Goal: Task Accomplishment & Management: Complete application form

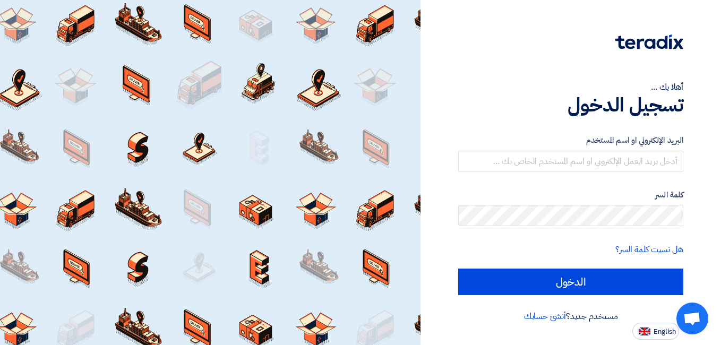
drag, startPoint x: 263, startPoint y: 6, endPoint x: 272, endPoint y: -24, distance: 31.6
click at [272, 0] on html "أهلا بك ... تسجيل الدخول البريد الإلكتروني او اسم المستخدم كلمة السر هل نسيت كل…" at bounding box center [360, 172] width 721 height 345
click at [545, 313] on link "أنشئ حسابك" at bounding box center [545, 316] width 42 height 13
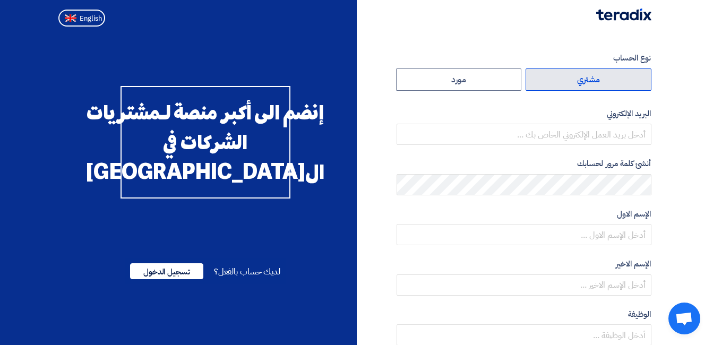
click at [574, 85] on label "مشتري" at bounding box center [588, 79] width 126 height 22
click at [574, 85] on input "مشتري" at bounding box center [588, 79] width 125 height 21
radio input "true"
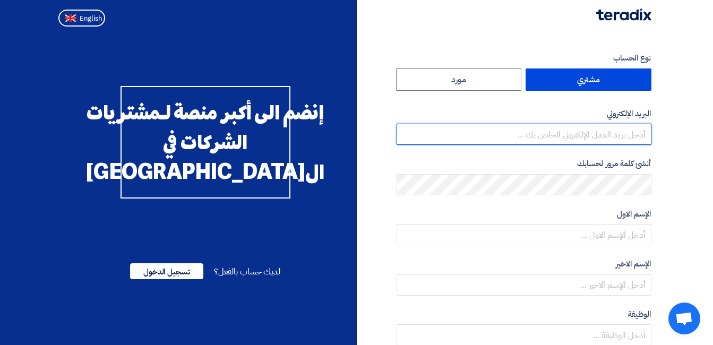
click at [574, 137] on input "email" at bounding box center [523, 134] width 255 height 21
type input "[EMAIL_ADDRESS][DOMAIN_NAME]"
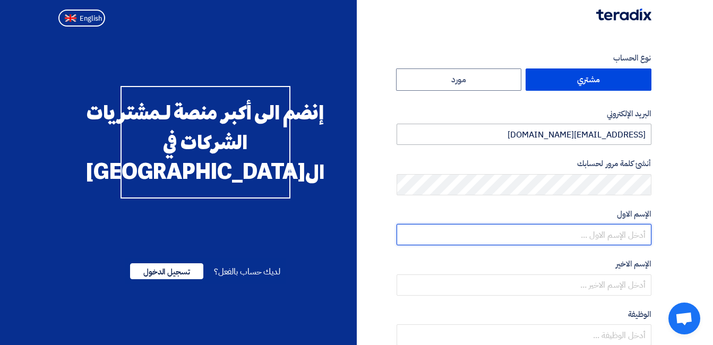
type input "[PERSON_NAME]"
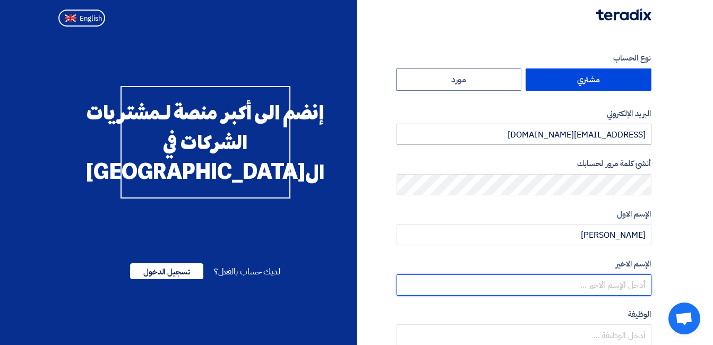
type input "[DATE]"
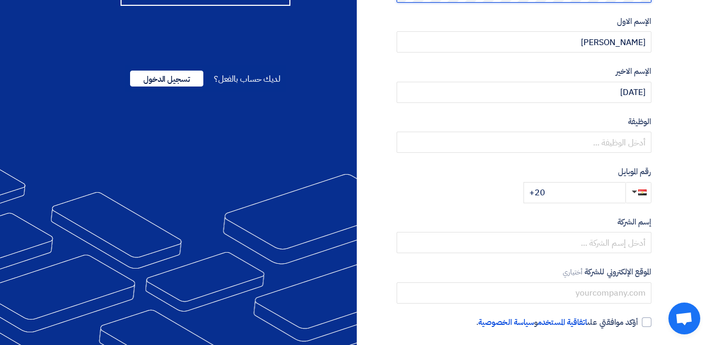
scroll to position [189, 0]
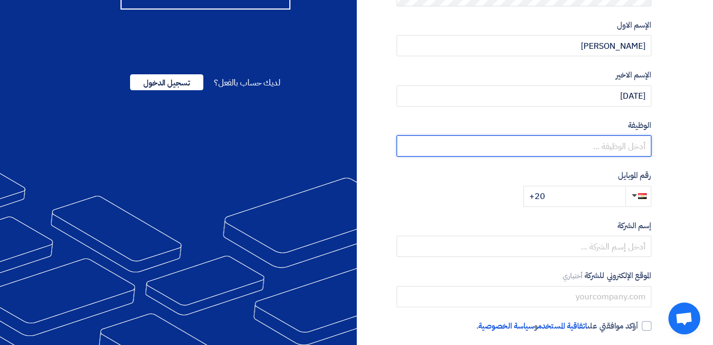
click at [613, 143] on input "text" at bounding box center [523, 145] width 255 height 21
type input "l"
type input "Quaity Assurance"
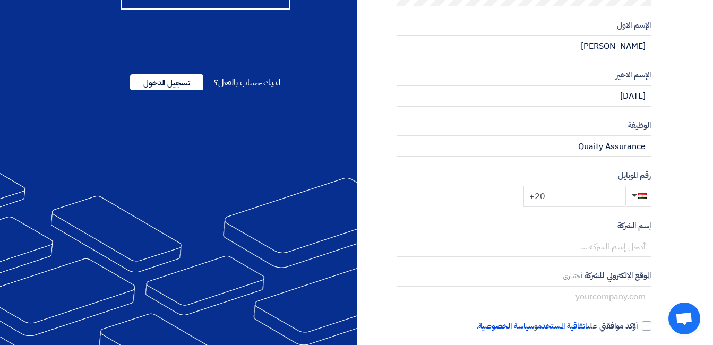
click at [597, 202] on input "+20" at bounding box center [574, 196] width 102 height 21
type input "[PHONE_NUMBER]"
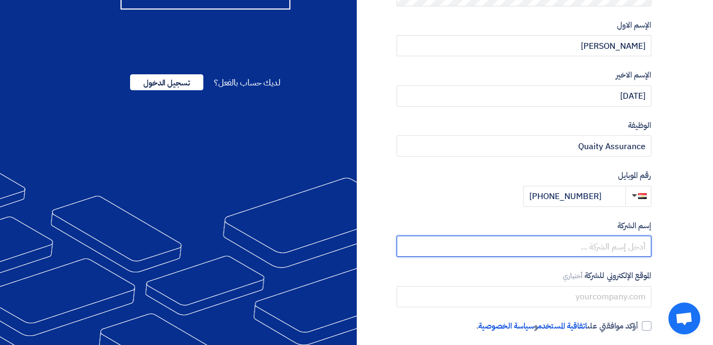
click at [614, 248] on input "text" at bounding box center [523, 246] width 255 height 21
type input "Wadi Group"
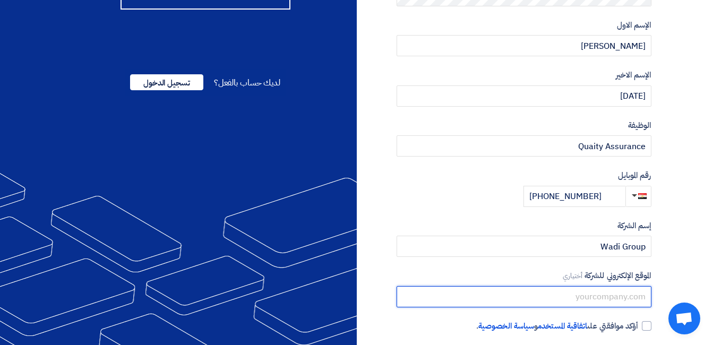
click at [628, 299] on input "text" at bounding box center [523, 296] width 255 height 21
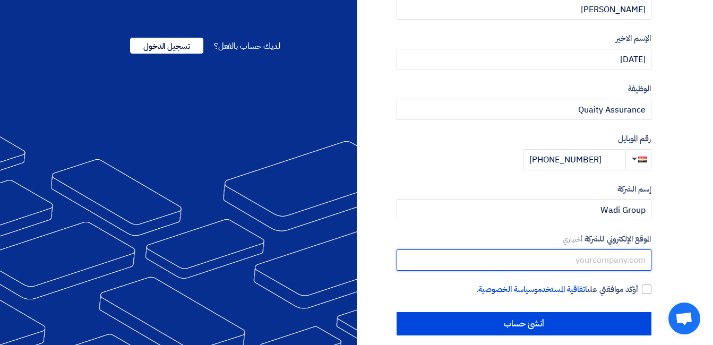
scroll to position [237, 0]
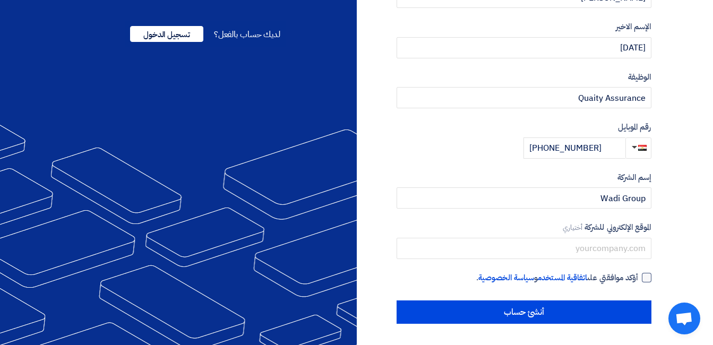
click at [647, 282] on div at bounding box center [647, 278] width 10 height 10
click at [638, 282] on input "أؤكد موافقتي على اتفاقية المستخدم و سياسة الخصوصية ." at bounding box center [511, 282] width 255 height 21
checkbox input "true"
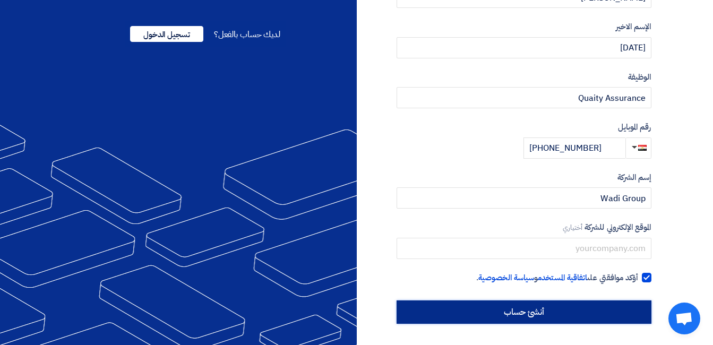
click at [610, 307] on input "أنشئ حساب" at bounding box center [523, 311] width 255 height 23
